Goal: Transaction & Acquisition: Purchase product/service

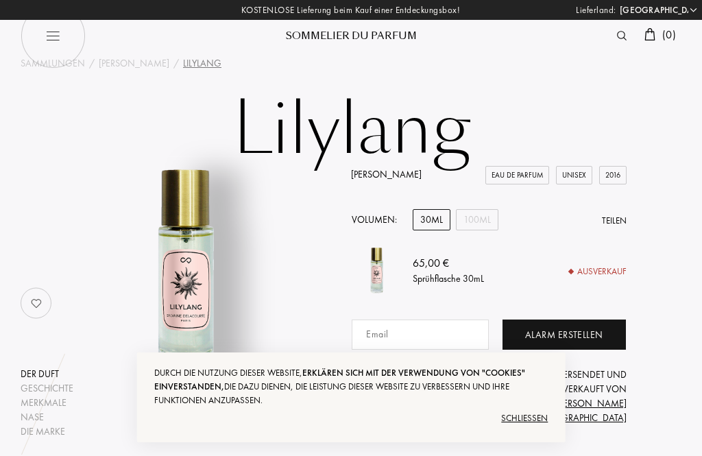
select select "DE"
click at [519, 421] on div "Schließen" at bounding box center [351, 418] width 394 height 22
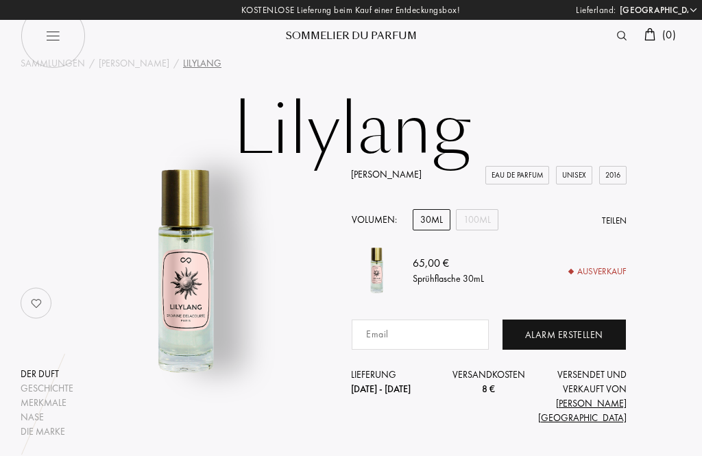
click at [135, 61] on div "[PERSON_NAME]" at bounding box center [134, 63] width 71 height 14
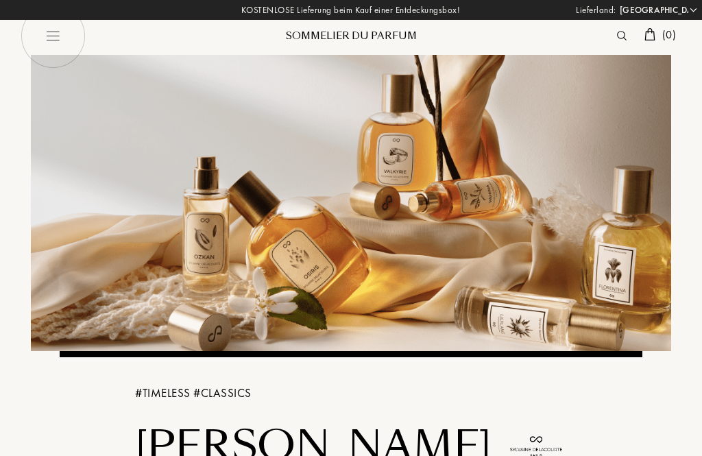
select select "DE"
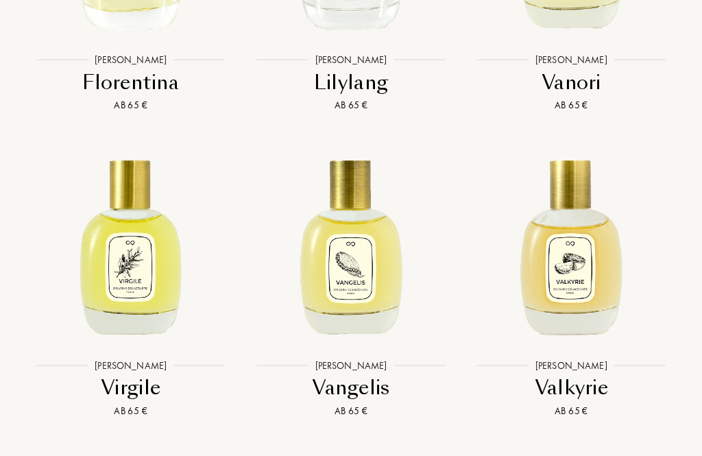
scroll to position [3092, 0]
click at [584, 306] on img at bounding box center [571, 244] width 198 height 198
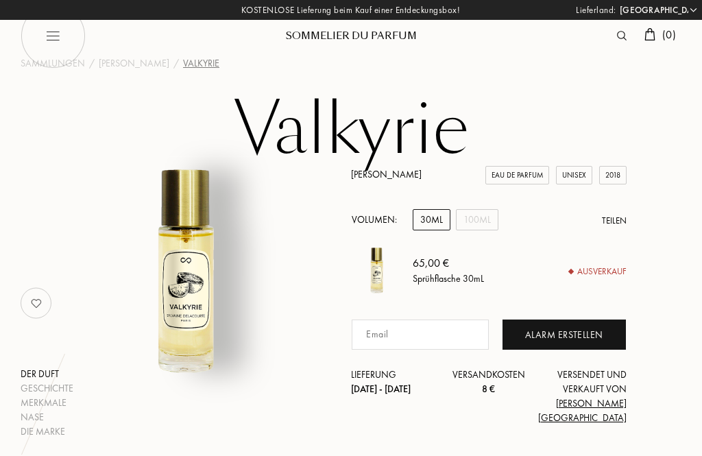
select select "DE"
click at [473, 214] on div "100mL" at bounding box center [477, 219] width 42 height 21
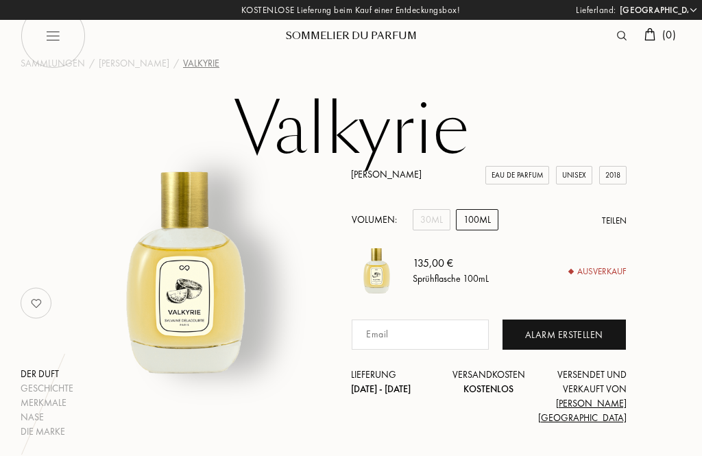
click at [429, 221] on div "30mL" at bounding box center [431, 219] width 38 height 21
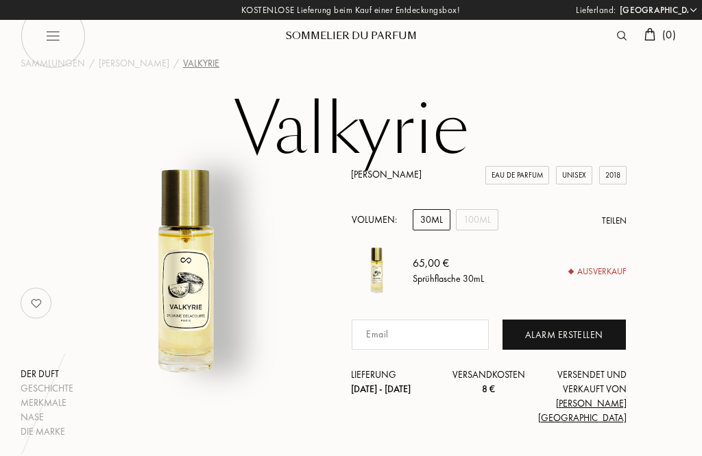
click at [474, 216] on div "100mL" at bounding box center [477, 219] width 42 height 21
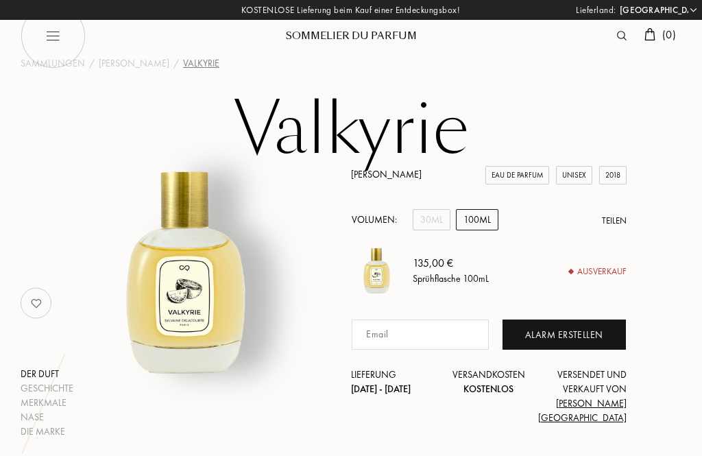
click at [429, 217] on div "30mL" at bounding box center [431, 219] width 38 height 21
